Goal: Transaction & Acquisition: Purchase product/service

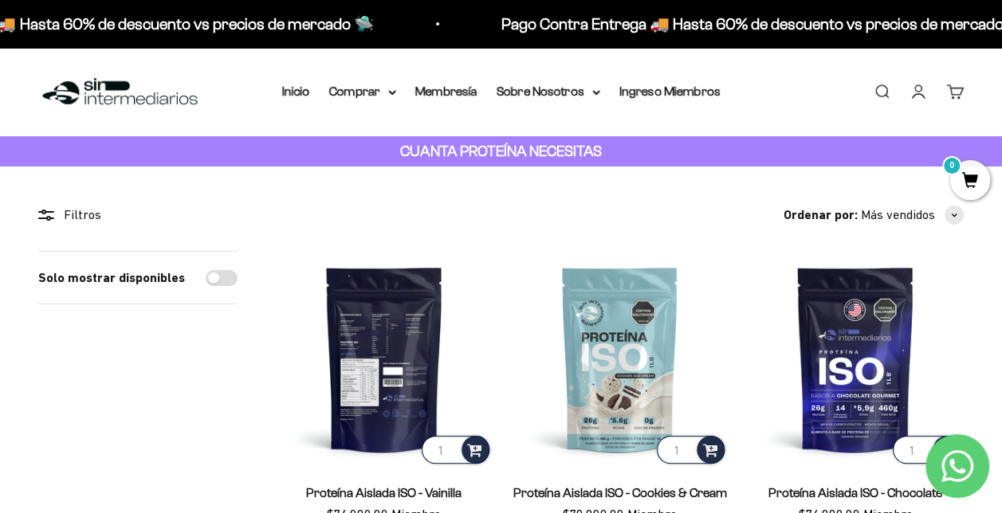
click at [419, 362] on img at bounding box center [384, 359] width 217 height 217
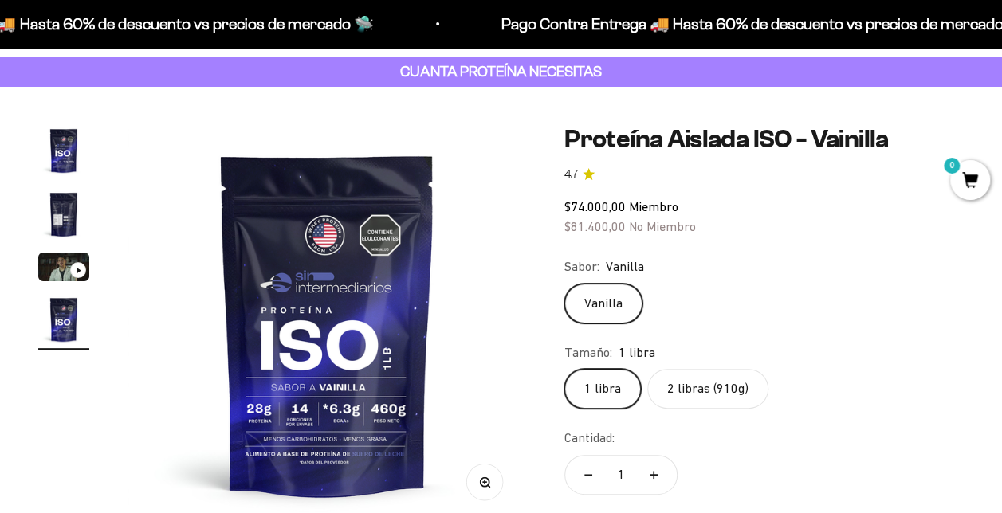
click at [703, 385] on label "2 libras (910g)" at bounding box center [707, 389] width 121 height 40
click at [565, 369] on input "2 libras (910g)" at bounding box center [564, 368] width 1 height 1
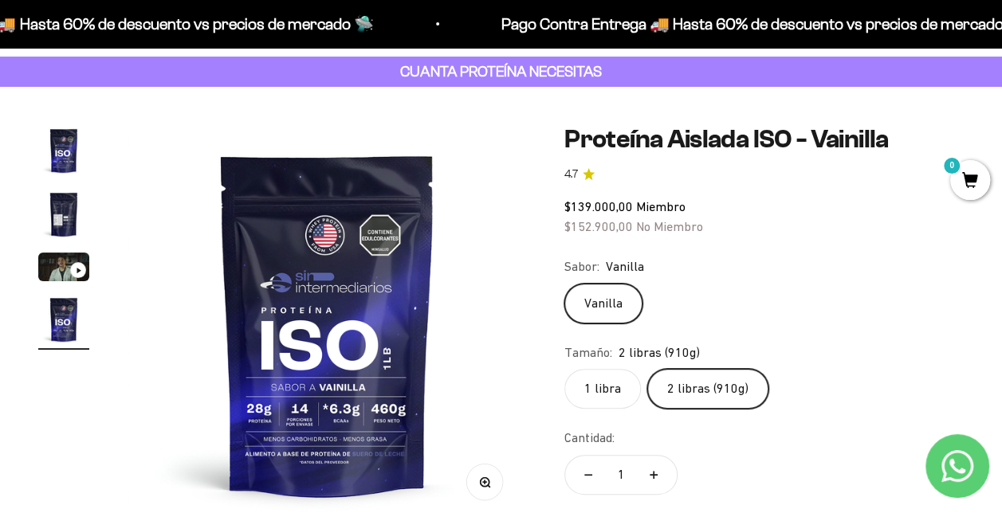
click at [70, 266] on div "Ir al artículo 3" at bounding box center [78, 270] width 16 height 16
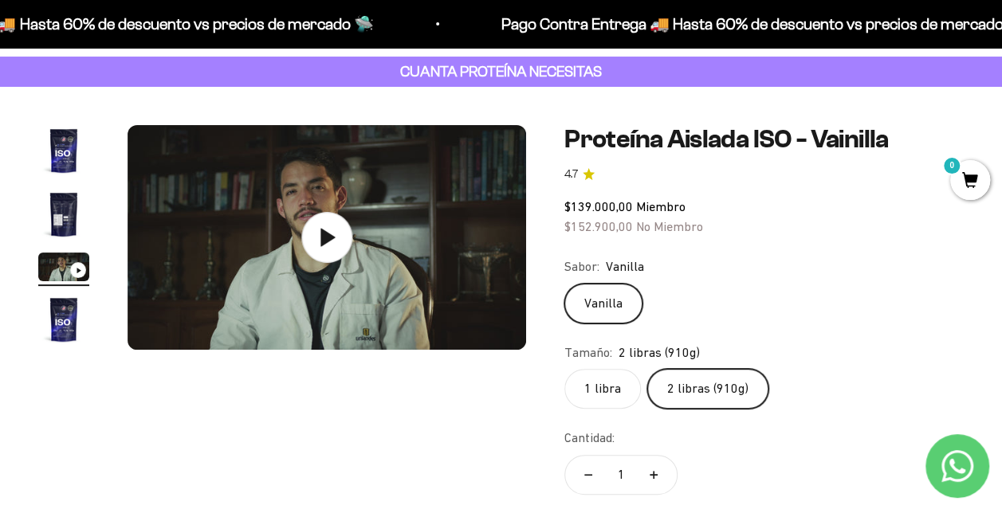
scroll to position [0, 816]
click at [322, 239] on icon at bounding box center [329, 237] width 16 height 20
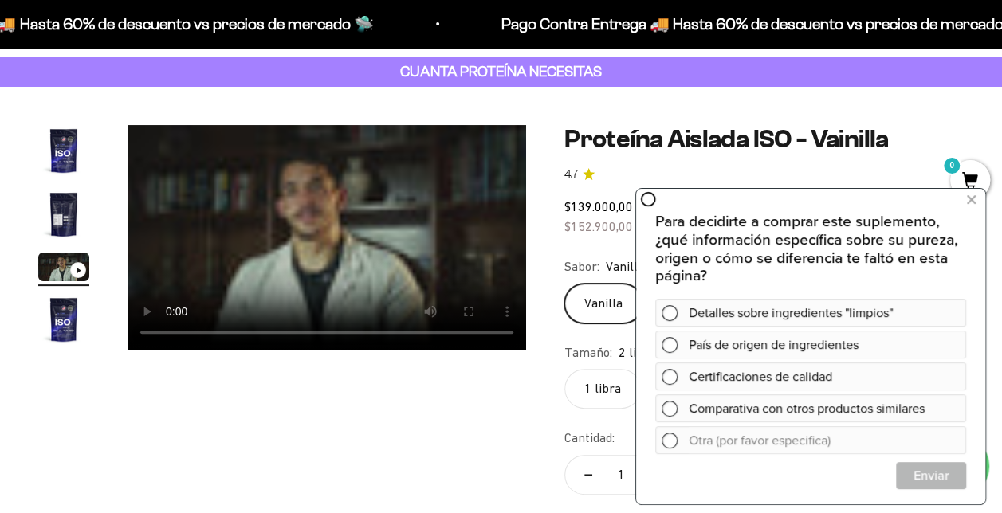
click at [386, 457] on div "Zoom Ir al artículo 1 Ir al artículo 2 Ir al artículo 3 Ir al artículo 4 Proteí…" at bounding box center [501, 362] width 926 height 474
click at [973, 203] on icon at bounding box center [971, 199] width 9 height 21
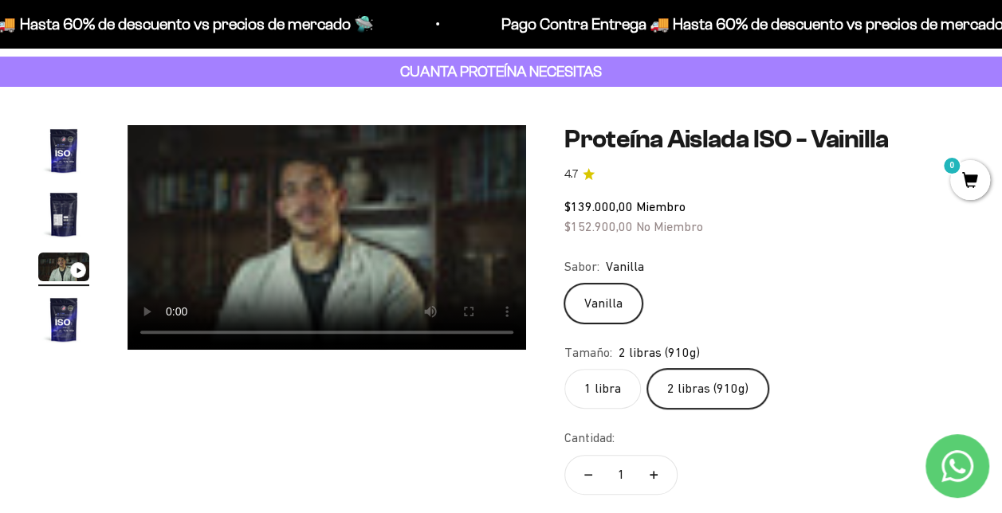
click at [65, 145] on img "Ir al artículo 1" at bounding box center [63, 150] width 51 height 51
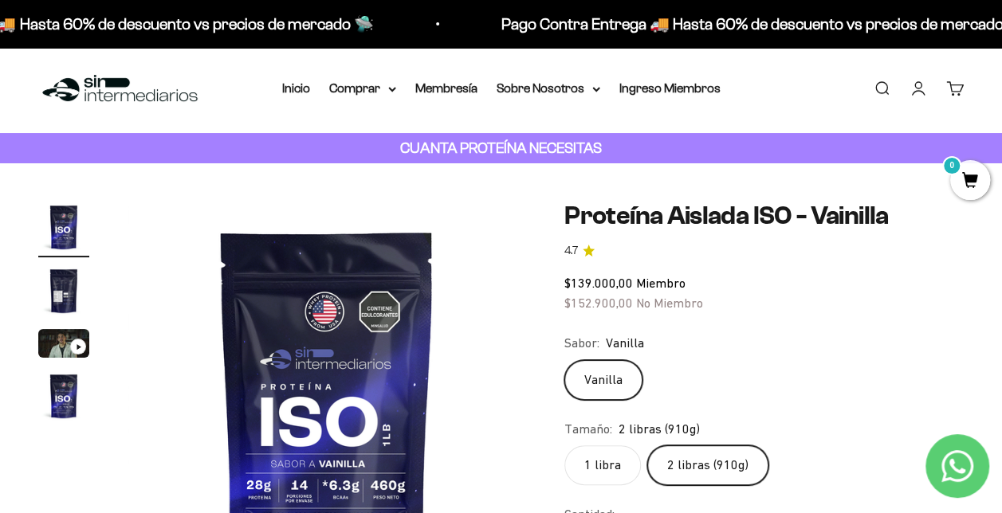
scroll to position [0, 0]
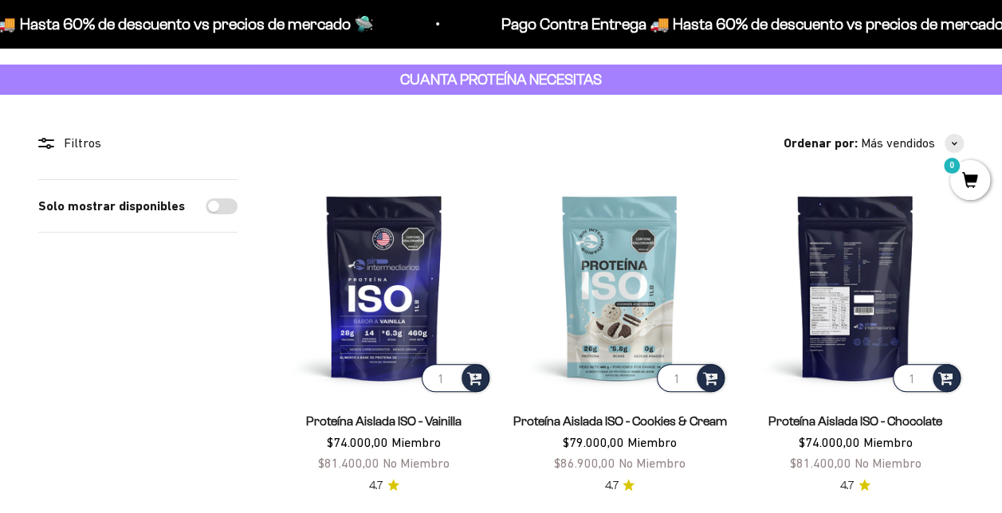
scroll to position [80, 0]
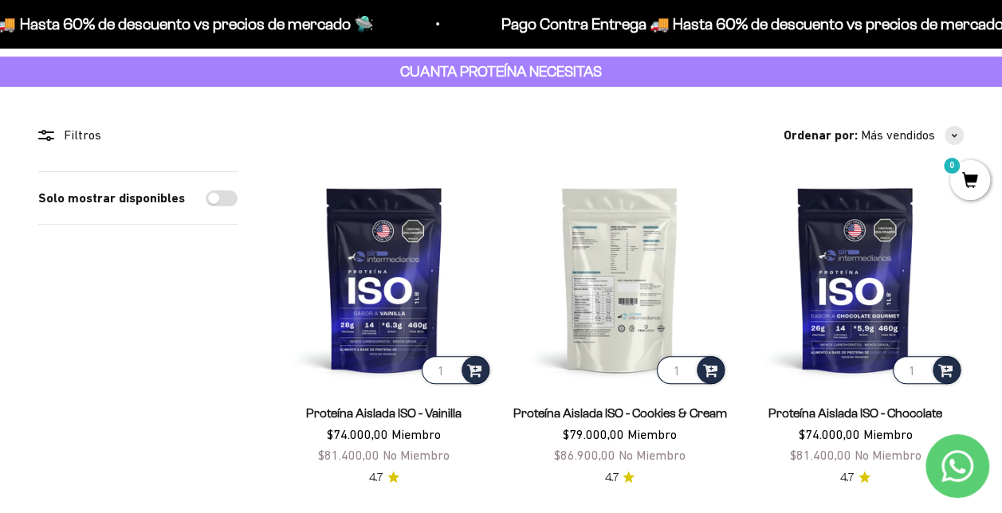
click at [626, 295] on img at bounding box center [620, 279] width 217 height 217
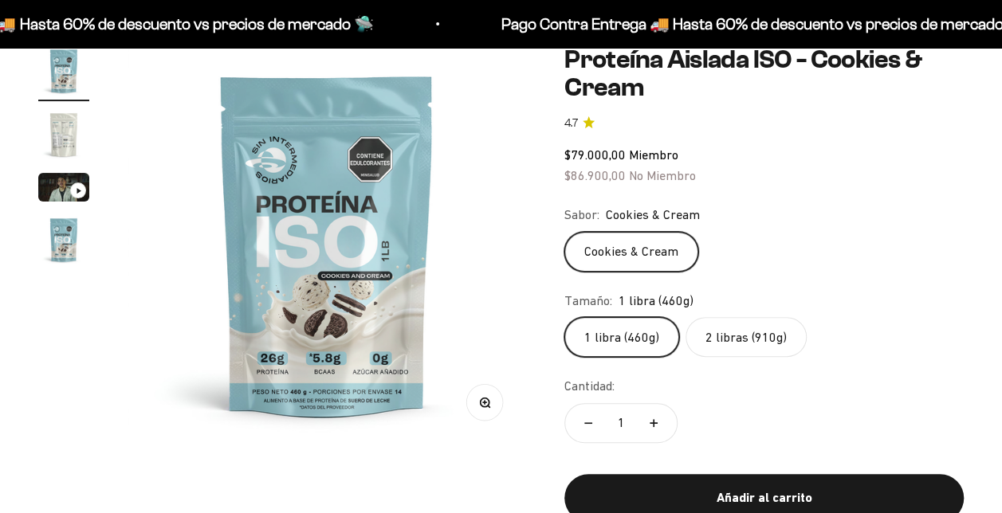
click at [753, 344] on label "2 libras (910g)" at bounding box center [746, 337] width 121 height 40
click at [565, 317] on input "2 libras (910g)" at bounding box center [564, 317] width 1 height 1
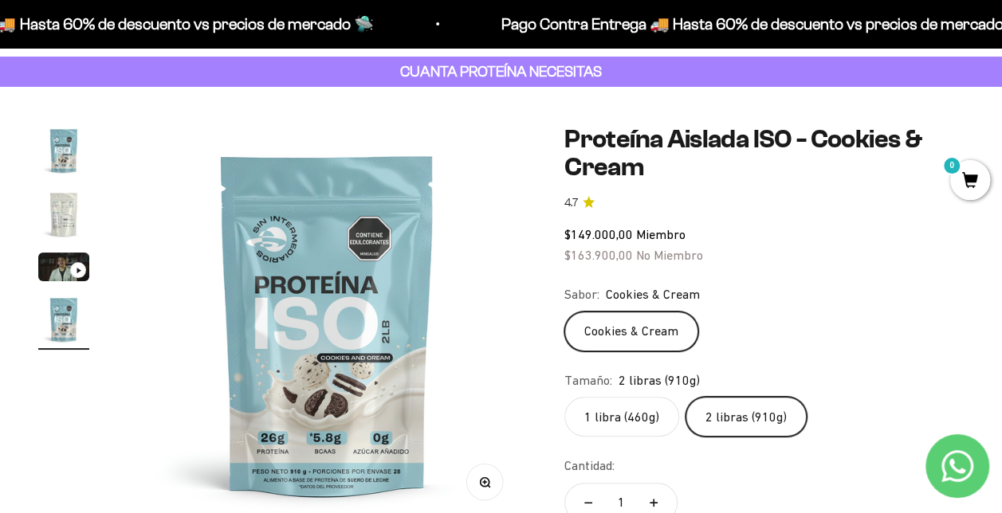
scroll to position [239, 0]
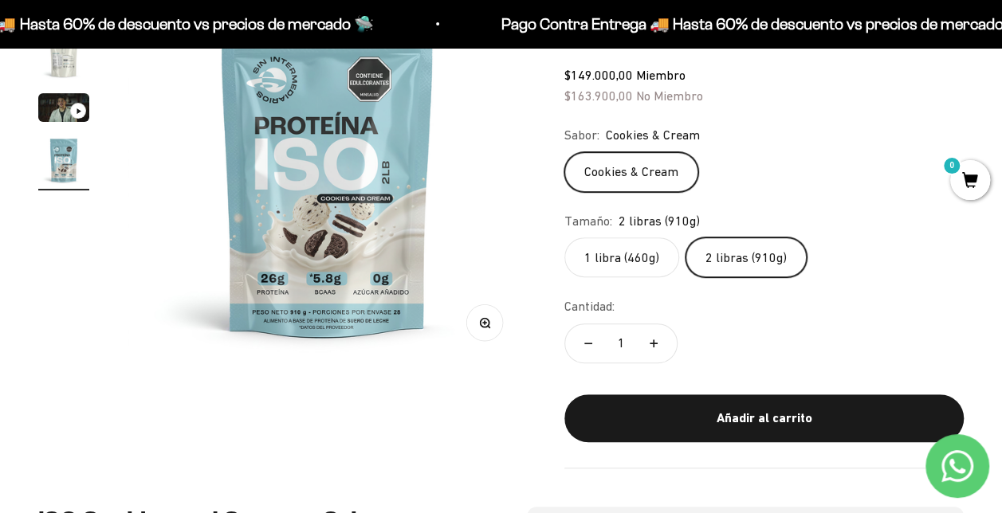
click at [654, 341] on icon "Aumentar cantidad" at bounding box center [654, 344] width 0 height 8
click at [781, 349] on div "Cantidad: 2" at bounding box center [764, 333] width 399 height 72
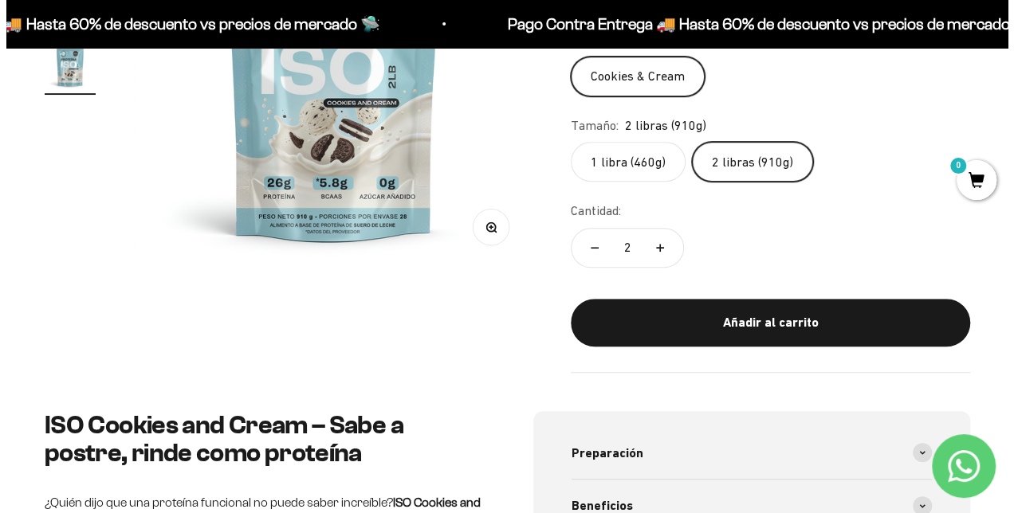
scroll to position [399, 0]
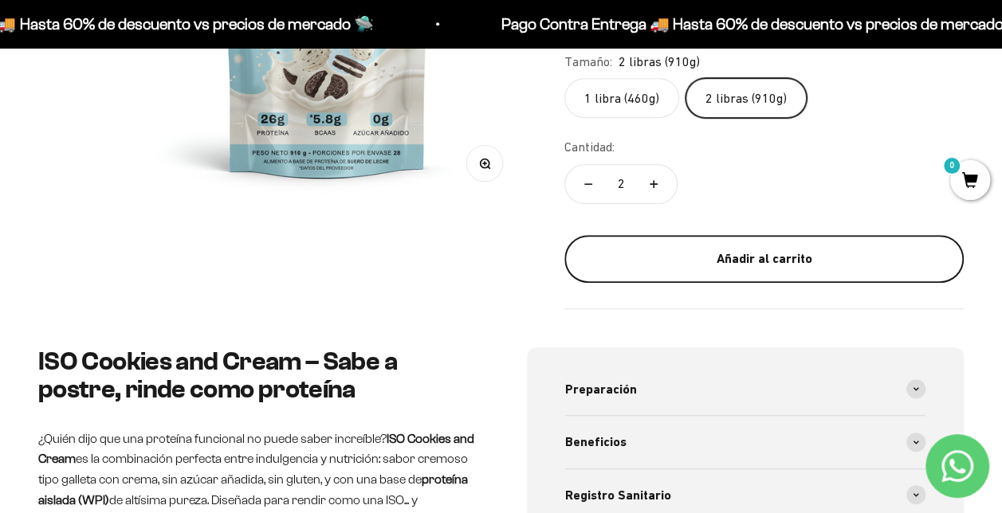
click at [789, 269] on button "Añadir al carrito" at bounding box center [764, 259] width 399 height 48
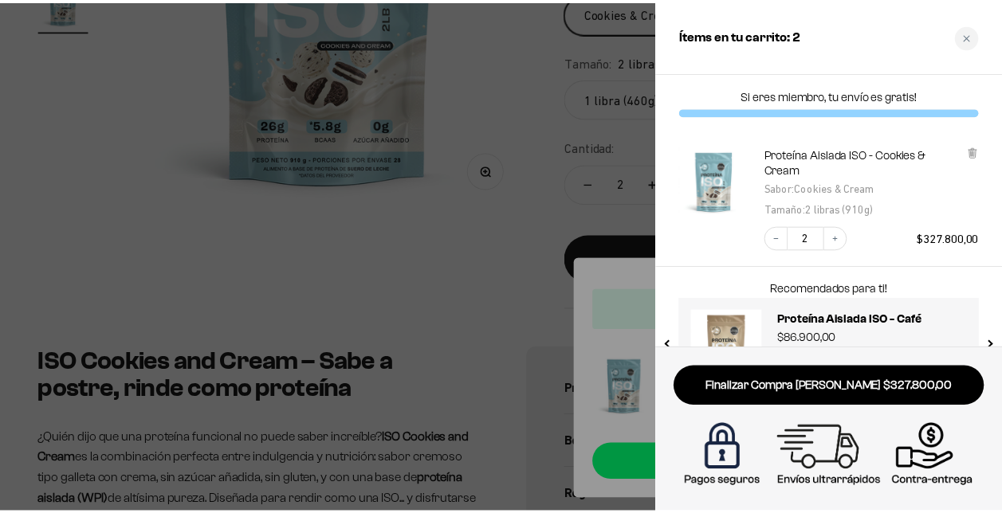
scroll to position [57, 0]
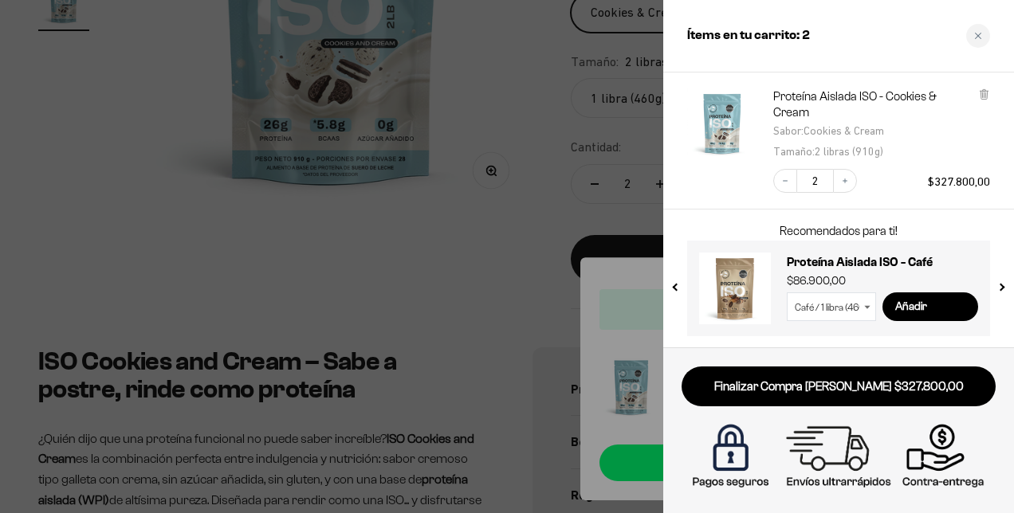
click at [622, 285] on div at bounding box center [507, 256] width 1014 height 513
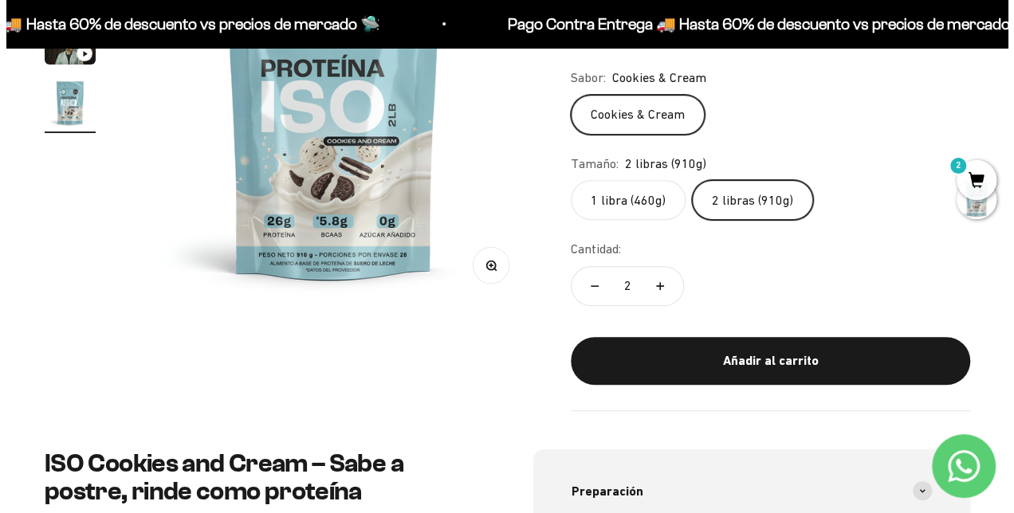
scroll to position [239, 0]
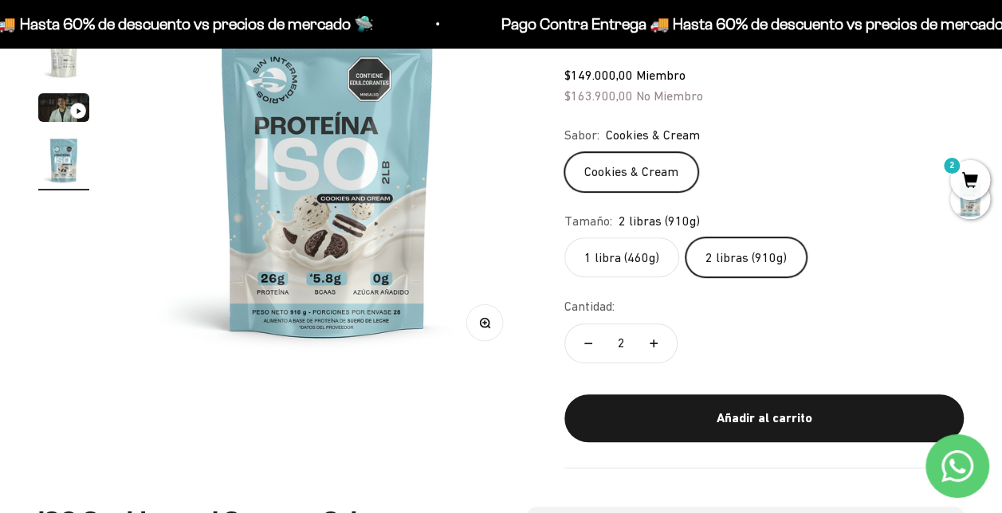
click at [587, 338] on button "Reducir cantidad" at bounding box center [588, 344] width 46 height 38
type input "1"
click at [968, 179] on span "2" at bounding box center [970, 180] width 40 height 40
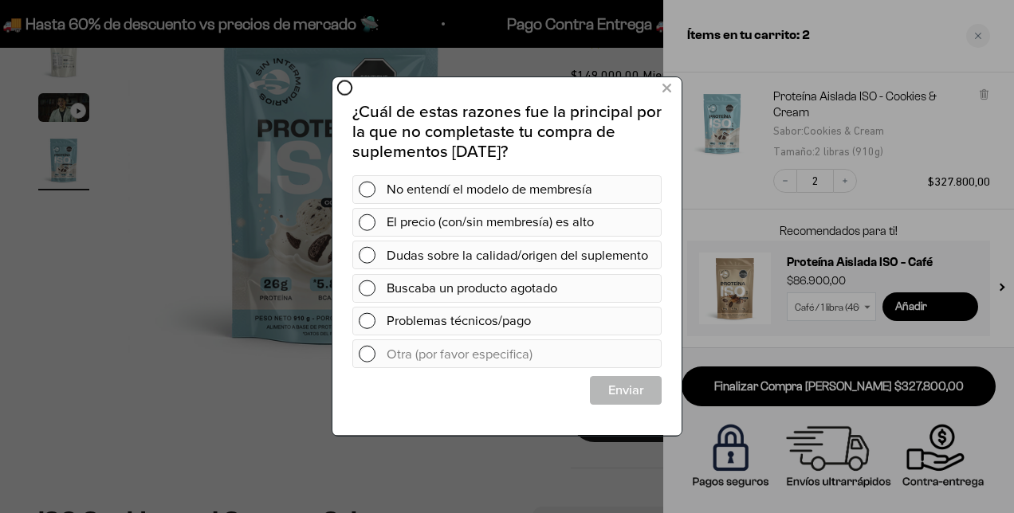
scroll to position [0, 0]
click at [922, 308] on div at bounding box center [507, 256] width 1014 height 513
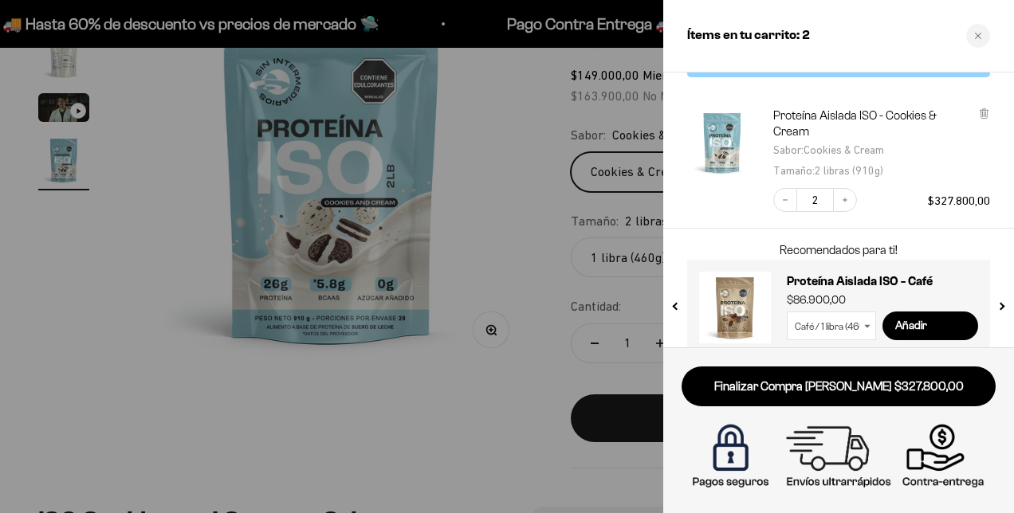
scroll to position [57, 0]
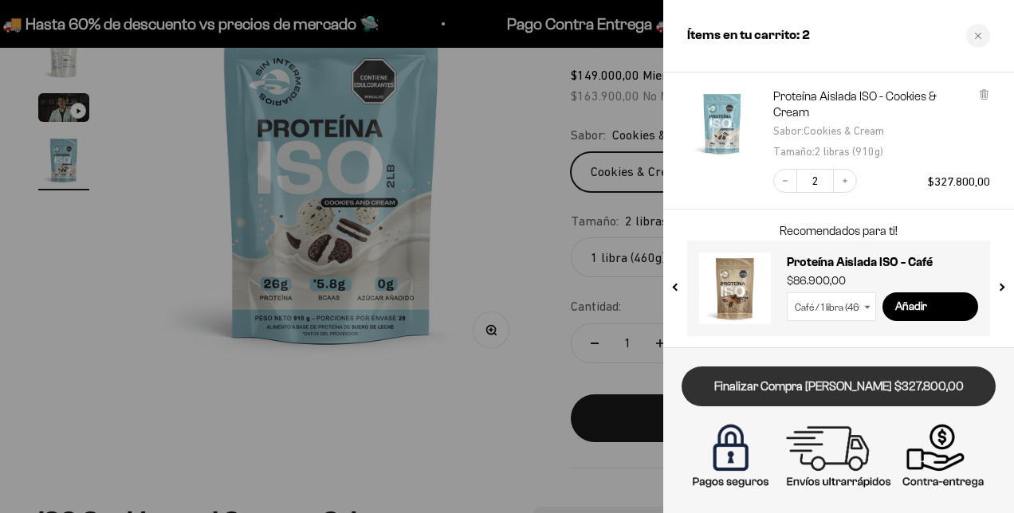
click at [878, 397] on link "Finalizar Compra [PERSON_NAME] $327.800,00" at bounding box center [839, 387] width 314 height 41
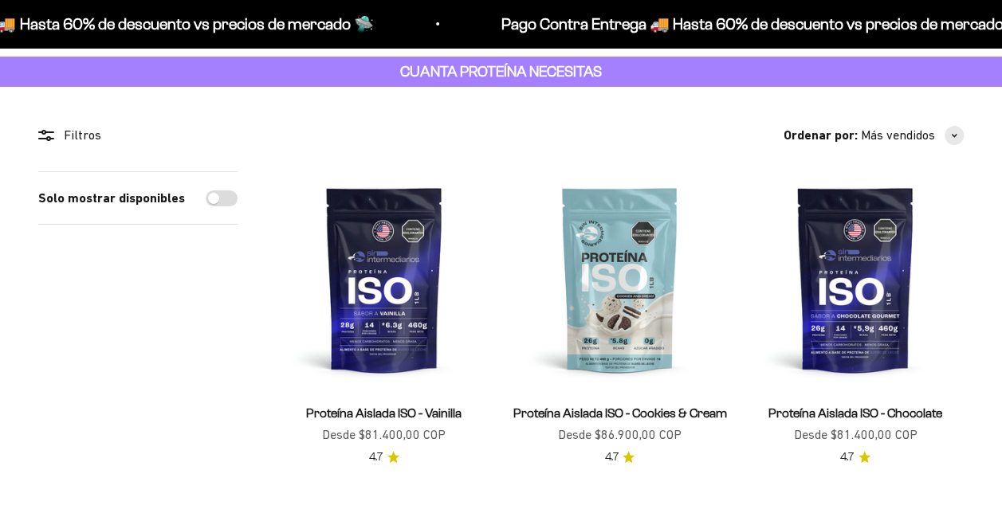
scroll to position [80, 0]
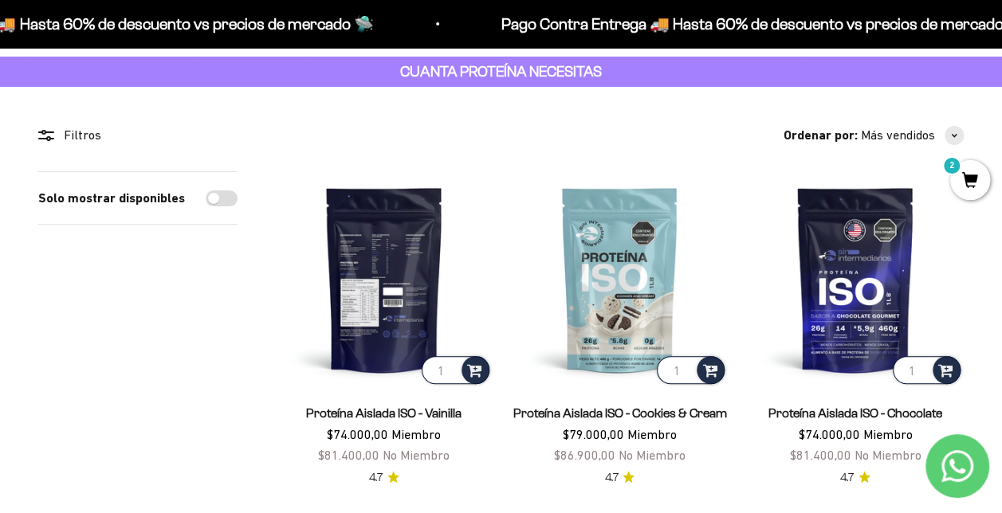
click at [380, 316] on img at bounding box center [384, 279] width 217 height 217
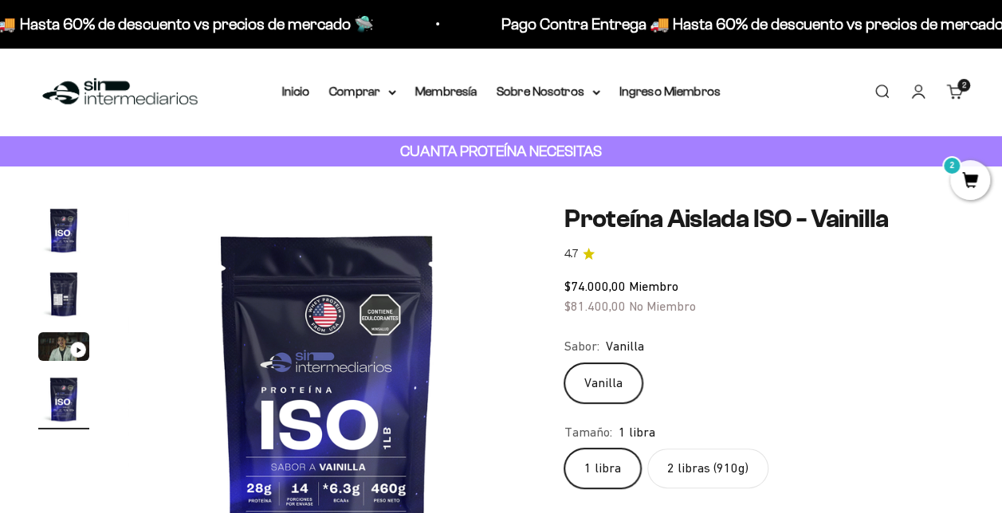
click at [734, 462] on label "2 libras (910g)" at bounding box center [707, 469] width 121 height 40
click at [565, 449] on input "2 libras (910g)" at bounding box center [564, 448] width 1 height 1
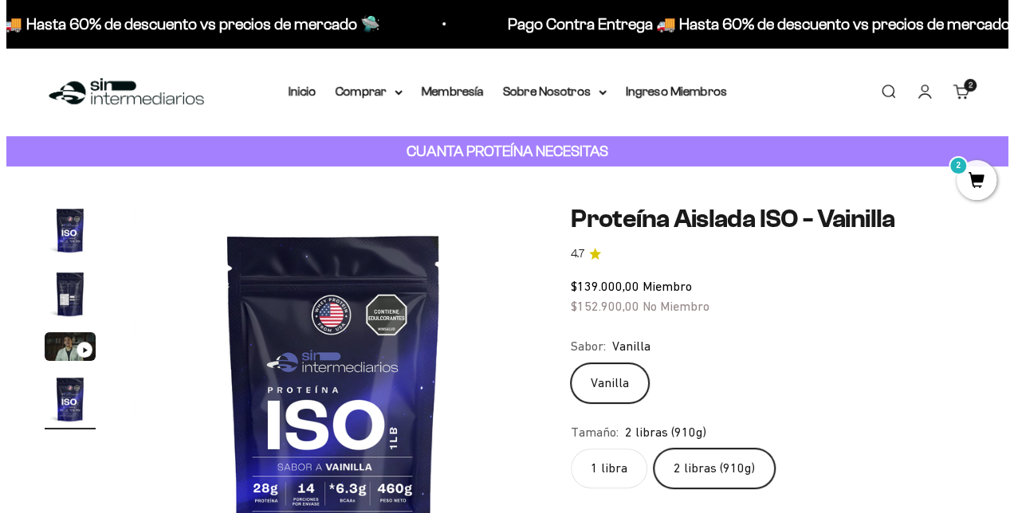
scroll to position [159, 0]
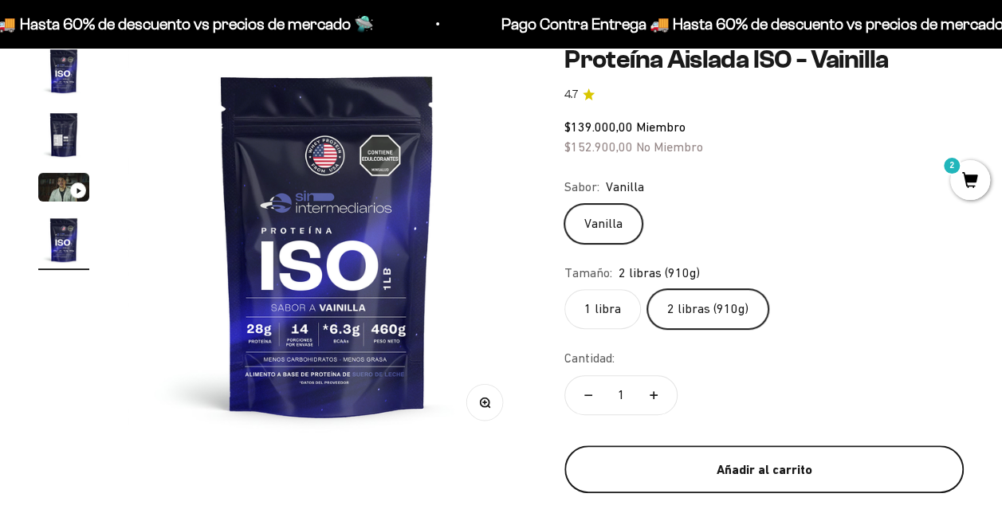
click at [749, 462] on div "Añadir al carrito" at bounding box center [764, 470] width 336 height 21
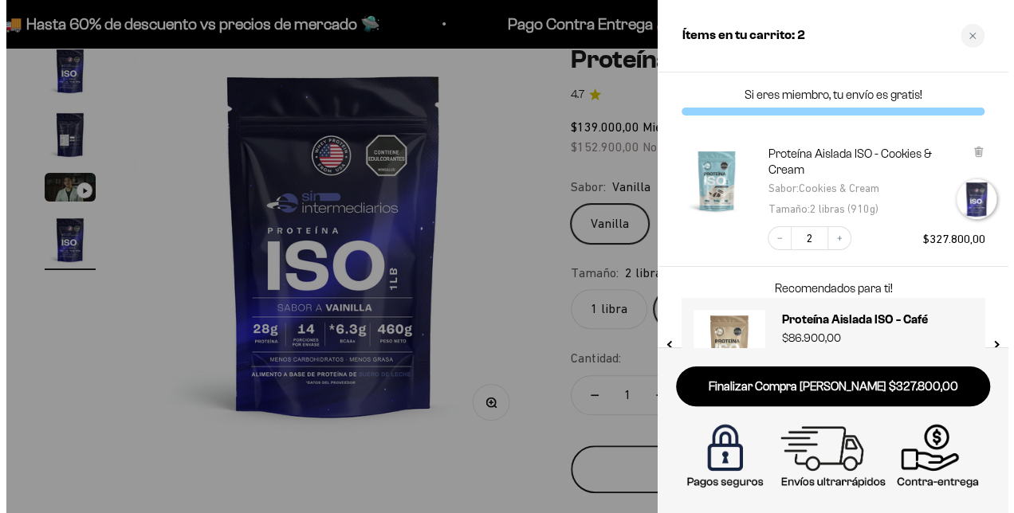
scroll to position [0, 1244]
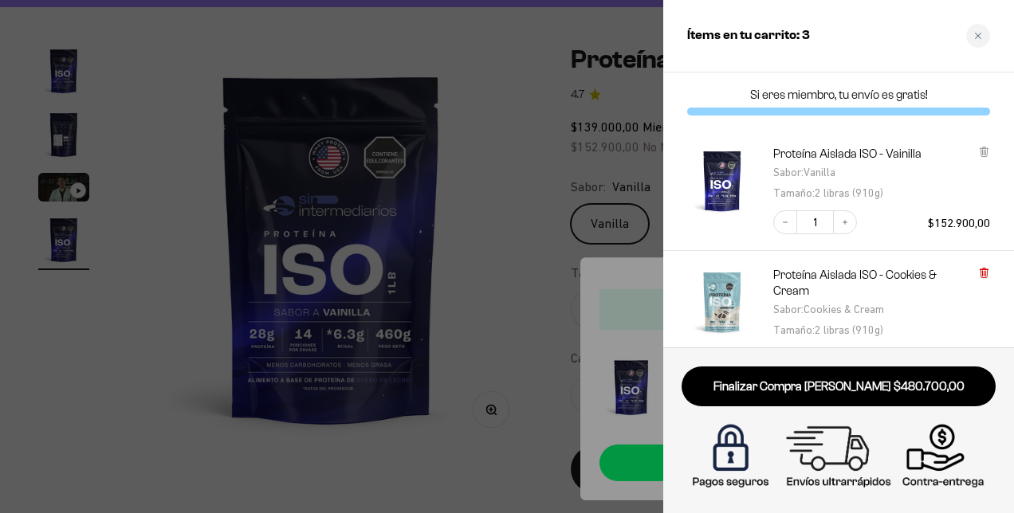
click at [979, 274] on icon at bounding box center [984, 273] width 12 height 12
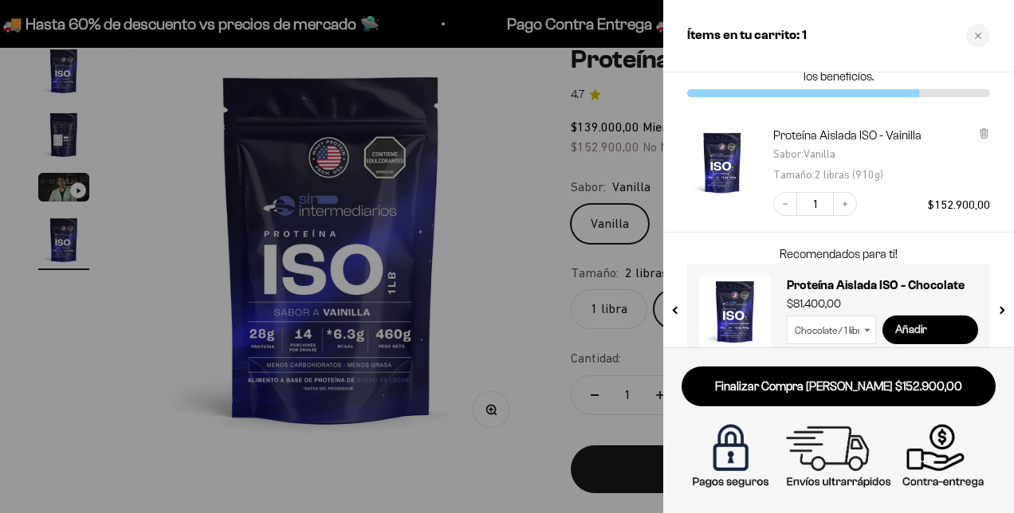
scroll to position [73, 0]
